Goal: Information Seeking & Learning: Compare options

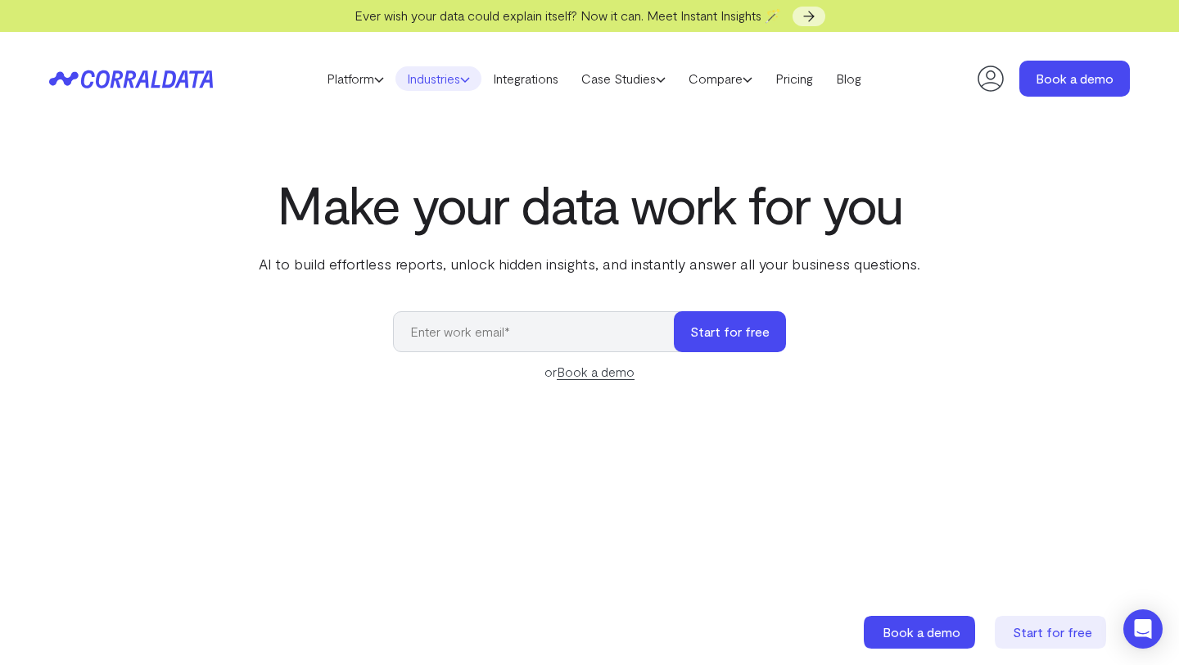
click at [414, 82] on link "Industries" at bounding box center [439, 78] width 86 height 25
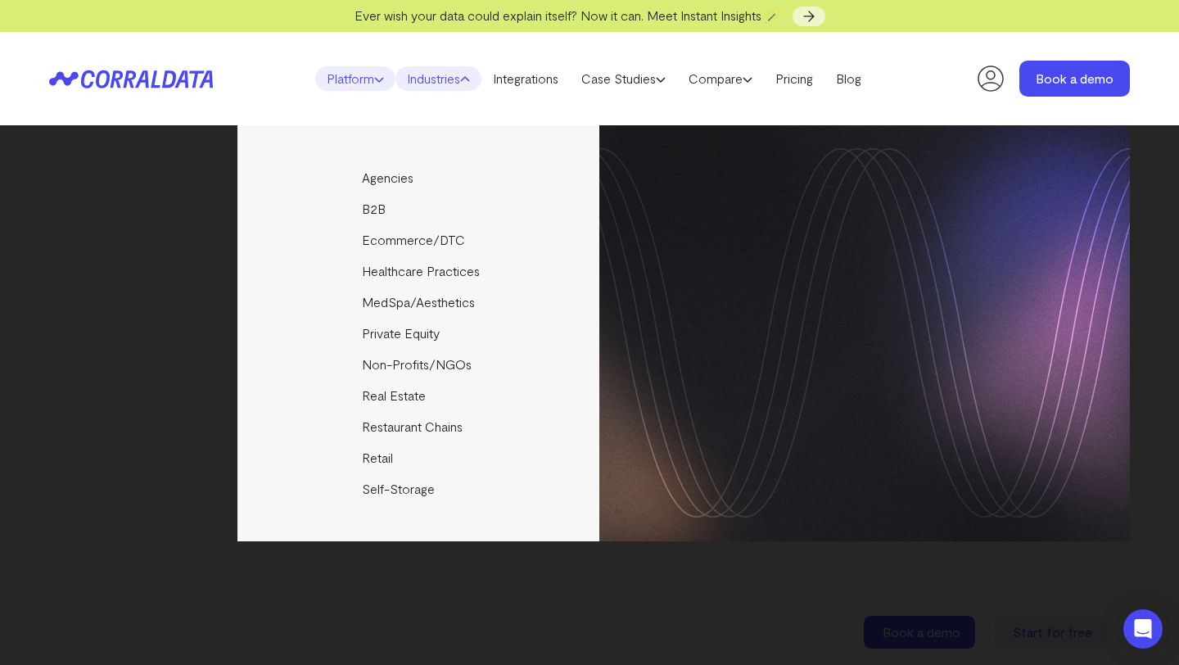
click at [351, 82] on link "Platform" at bounding box center [355, 78] width 80 height 25
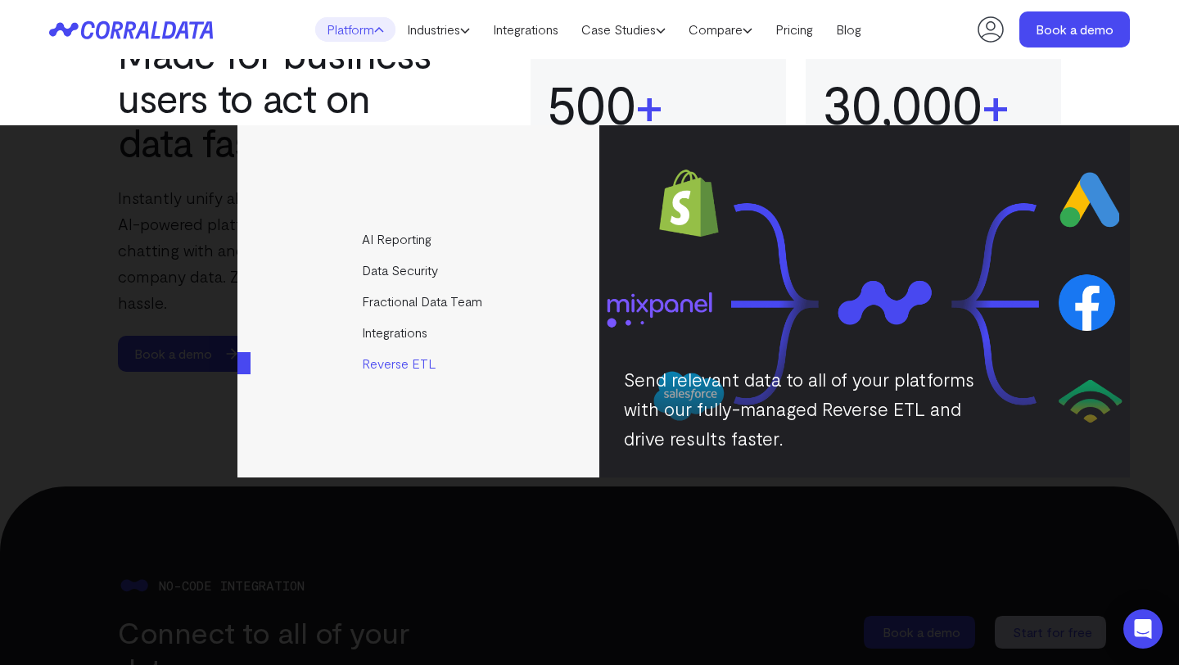
scroll to position [1319, 0]
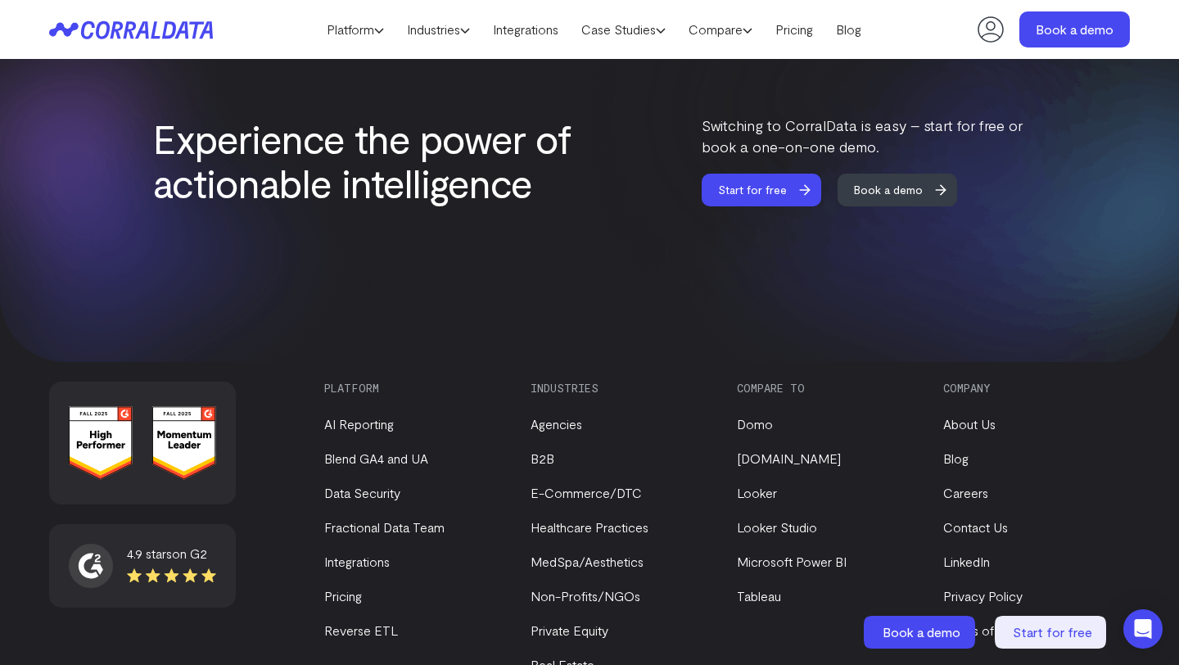
scroll to position [7073, 0]
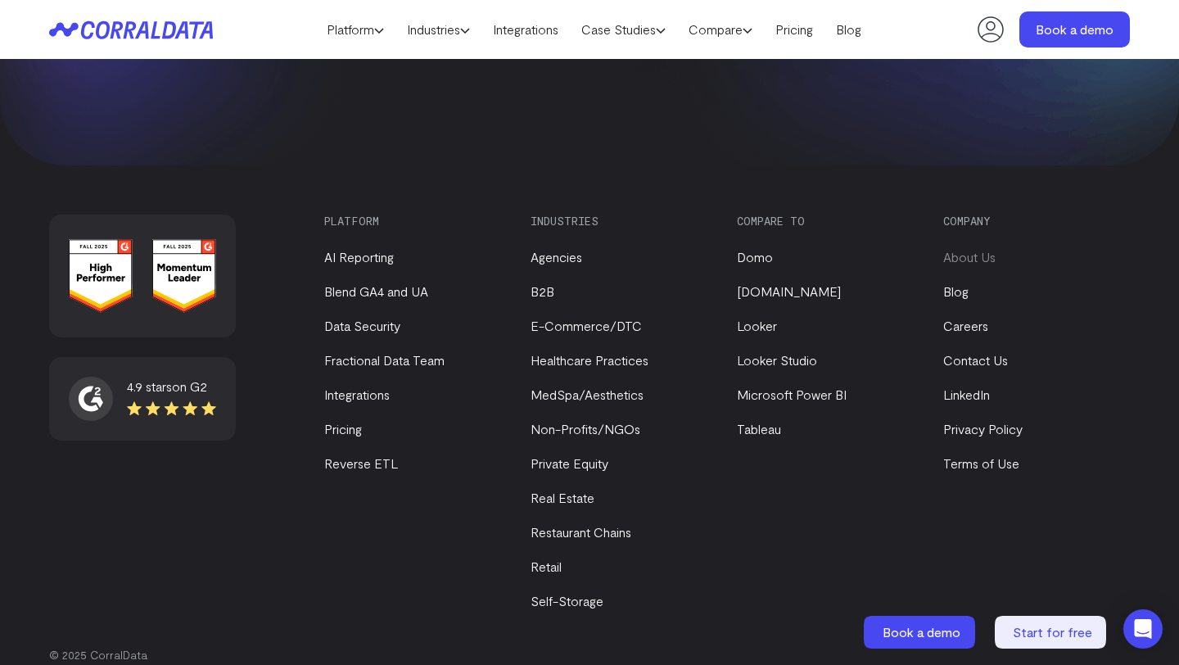
click at [973, 249] on link "About Us" at bounding box center [969, 257] width 52 height 16
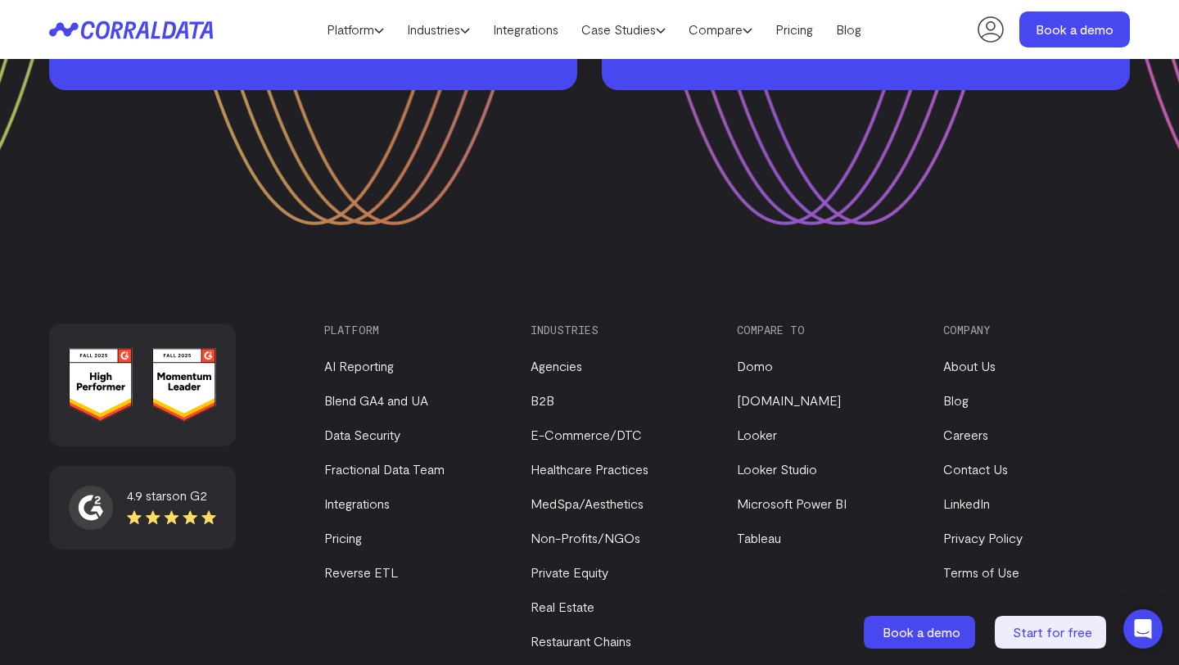
scroll to position [2304, 0]
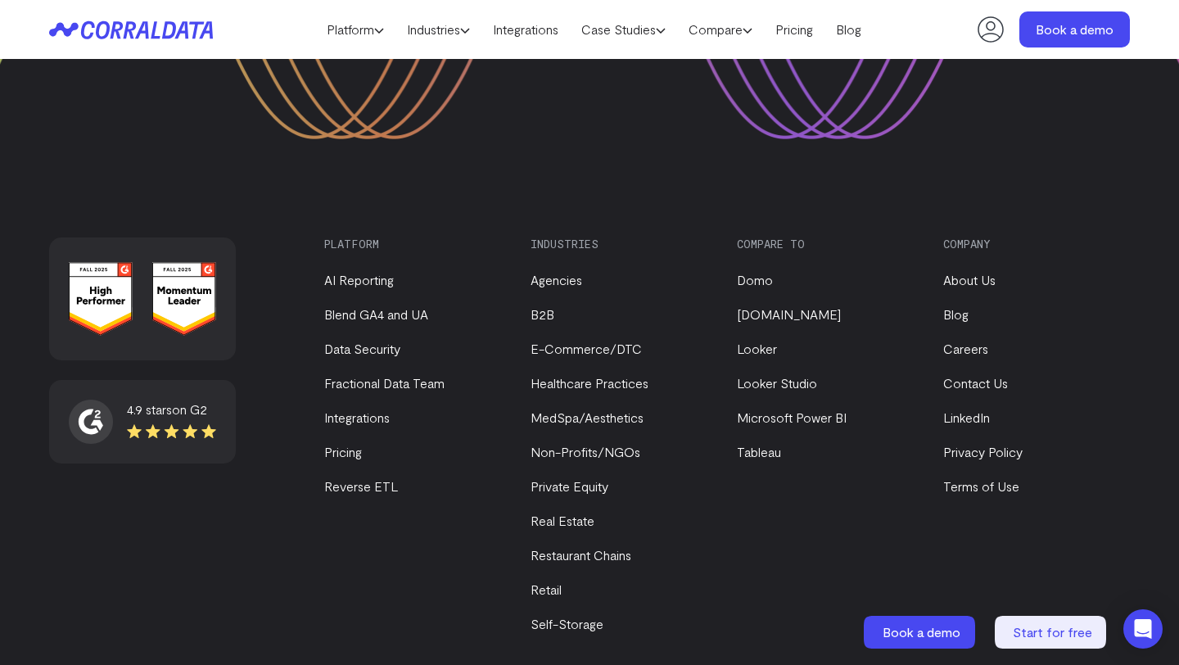
click at [766, 442] on li "Tableau" at bounding box center [826, 452] width 179 height 20
click at [762, 444] on link "Tableau" at bounding box center [759, 452] width 44 height 16
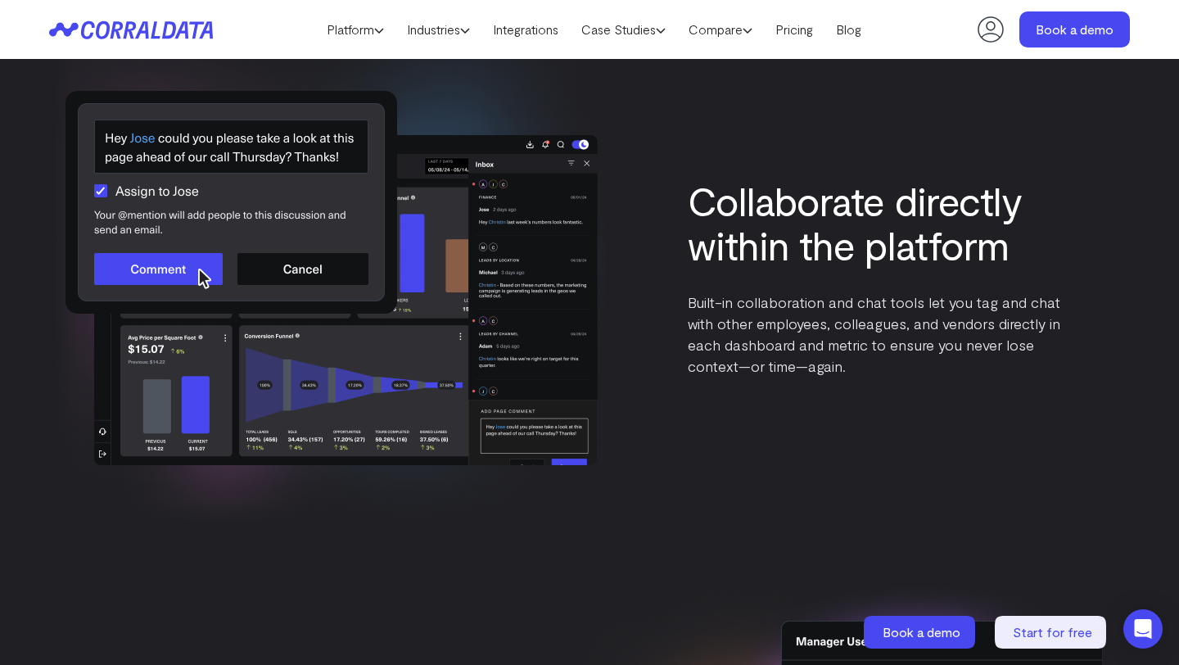
scroll to position [5234, 0]
